Goal: Task Accomplishment & Management: Manage account settings

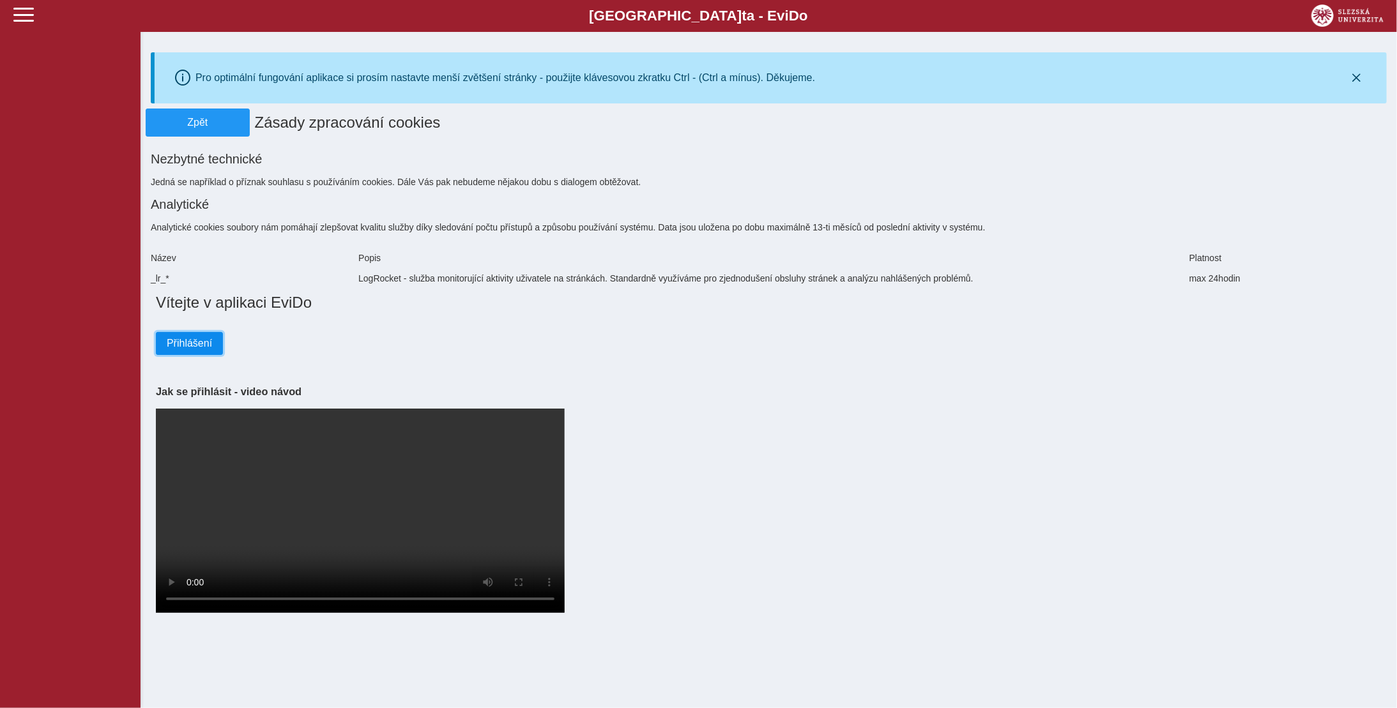
click at [197, 338] on span "Přihlášení" at bounding box center [189, 343] width 45 height 11
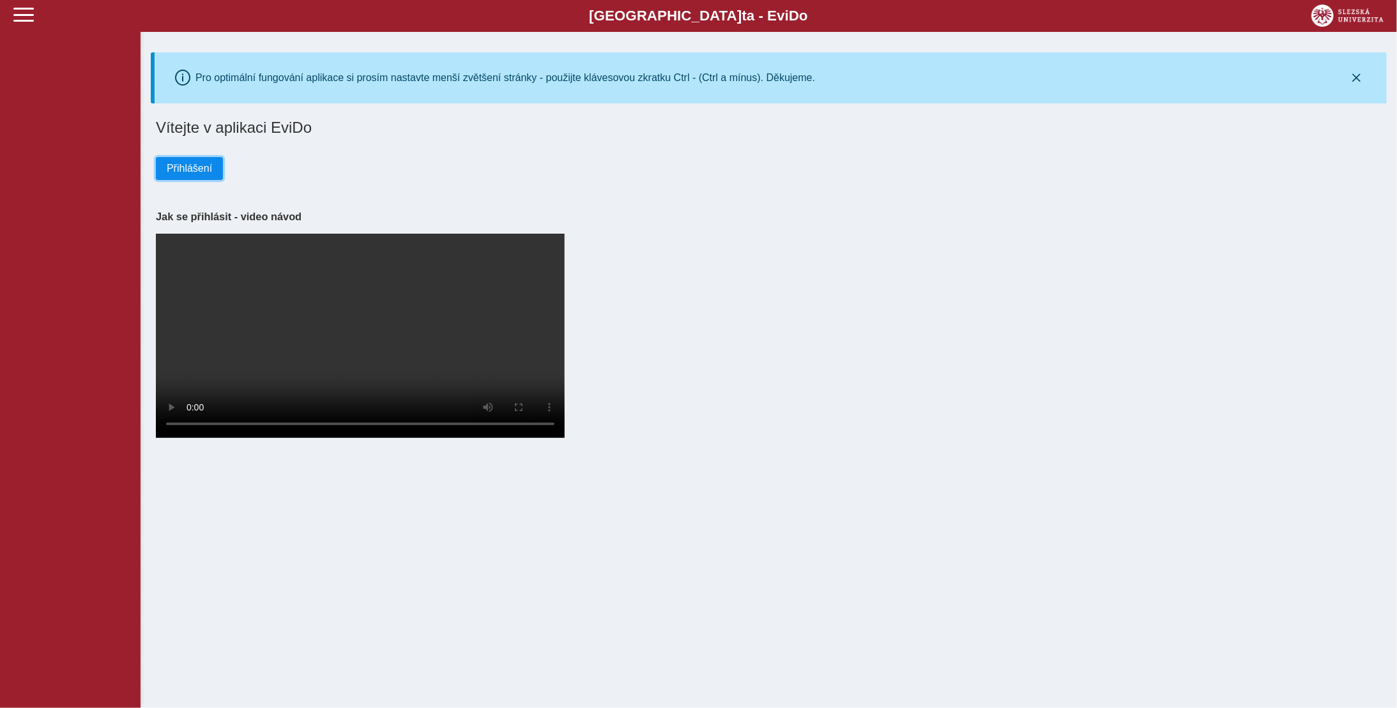
click at [186, 167] on span "Přihlášení" at bounding box center [189, 168] width 45 height 11
